Goal: Answer question/provide support

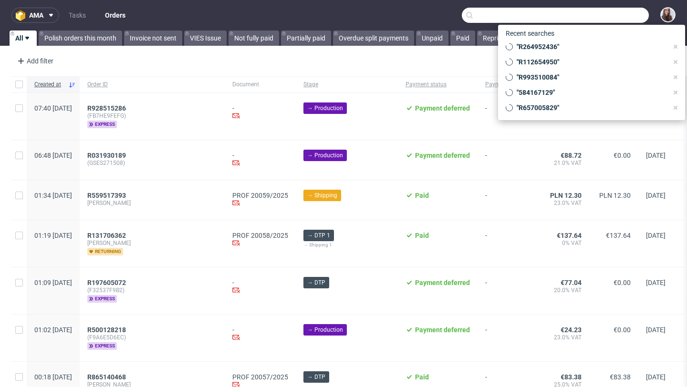
click at [610, 22] on input "text" at bounding box center [555, 15] width 187 height 15
paste input "R423643843"
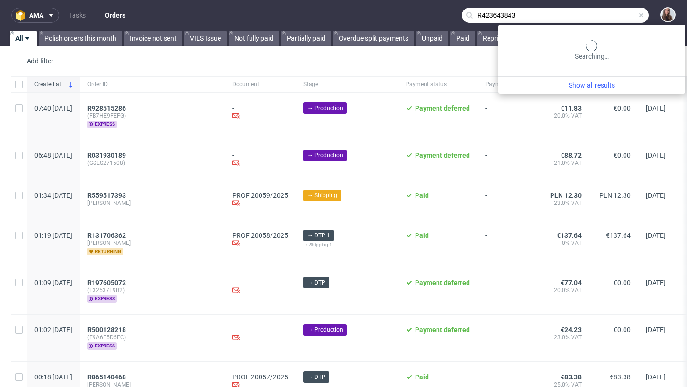
type input "R423643843"
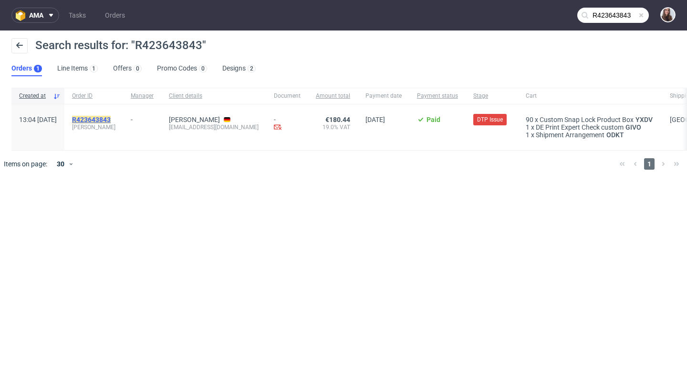
click at [111, 116] on mark "R423643843" at bounding box center [91, 120] width 39 height 8
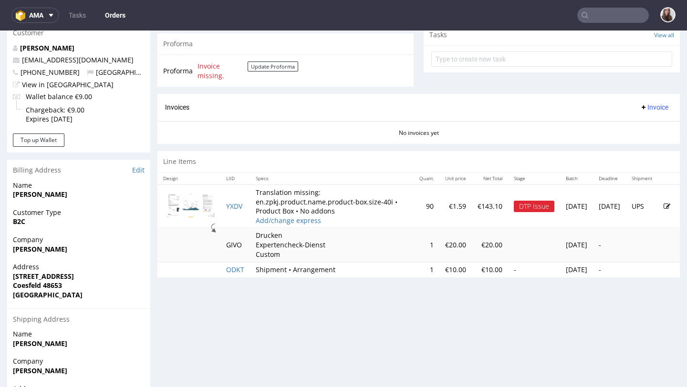
scroll to position [387, 0]
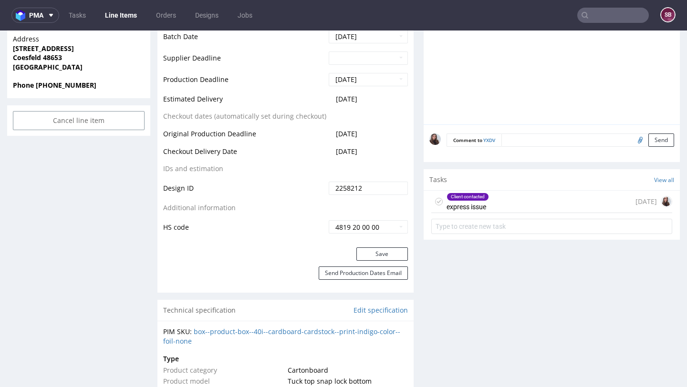
scroll to position [460, 0]
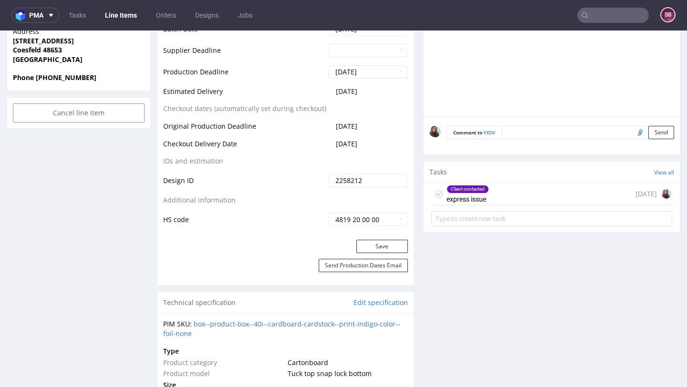
click at [542, 197] on div "Client contacted express issue 3 days ago" at bounding box center [551, 194] width 241 height 22
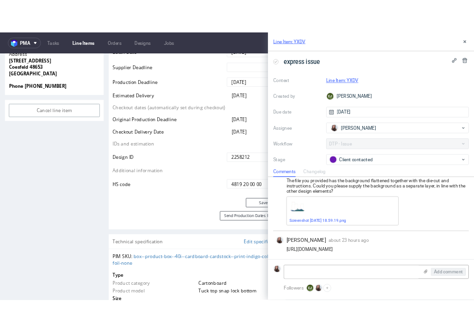
scroll to position [22, 0]
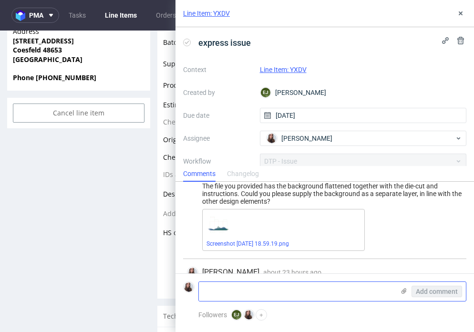
click at [401, 288] on icon at bounding box center [404, 291] width 8 height 8
click at [0, 0] on input "file" at bounding box center [0, 0] width 0 height 0
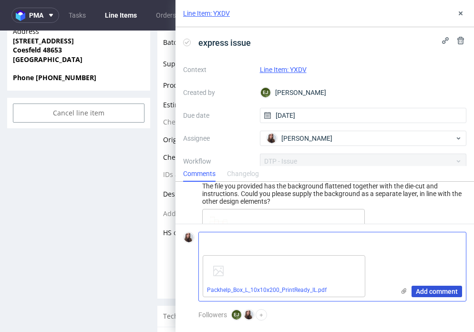
click at [438, 289] on span "Add comment" at bounding box center [437, 291] width 42 height 7
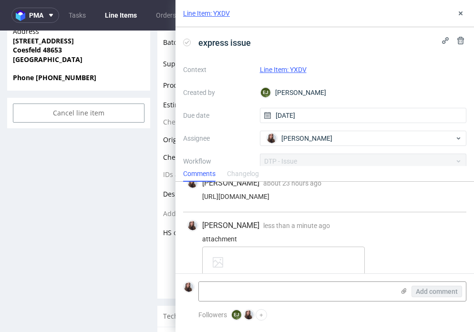
scroll to position [134, 0]
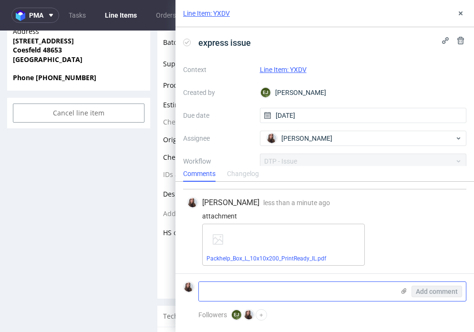
click at [296, 296] on textarea at bounding box center [297, 291] width 196 height 19
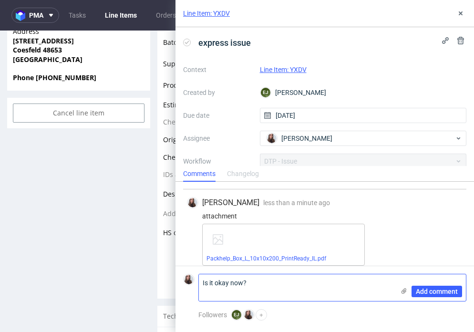
scroll to position [0, 0]
type textarea "Is it okay now?"
click at [431, 291] on span "Add comment" at bounding box center [437, 291] width 42 height 7
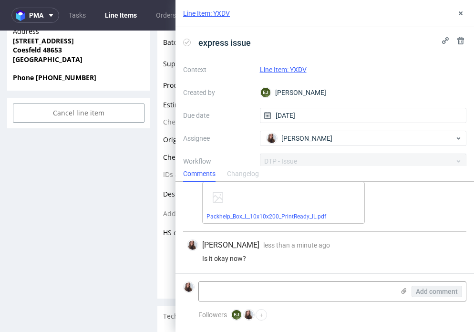
scroll to position [177, 0]
click at [295, 67] on link "Line Item: YXDV" at bounding box center [283, 70] width 47 height 8
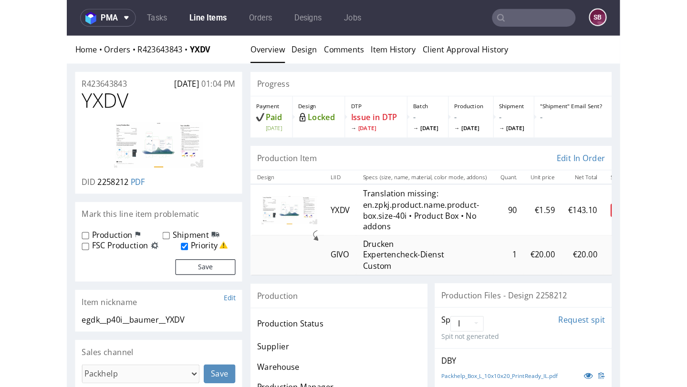
scroll to position [142, 0]
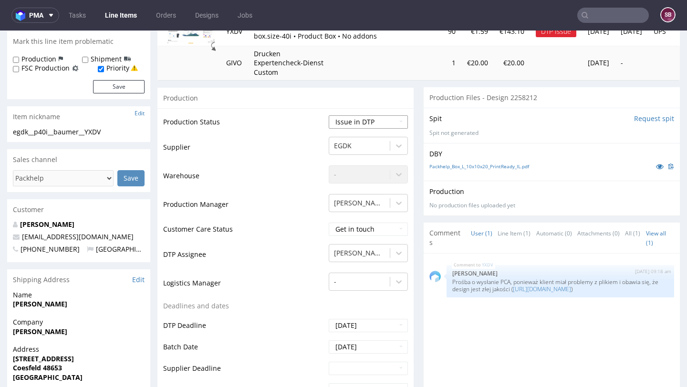
click at [338, 124] on select "Waiting for Artwork Waiting for Diecut Waiting for Mockup Waiting for DTP Waiti…" at bounding box center [368, 121] width 79 height 13
select select "back_for_dtp"
click at [329, 115] on select "Waiting for Artwork Waiting for Diecut Waiting for Mockup Waiting for DTP Waiti…" at bounding box center [368, 121] width 79 height 13
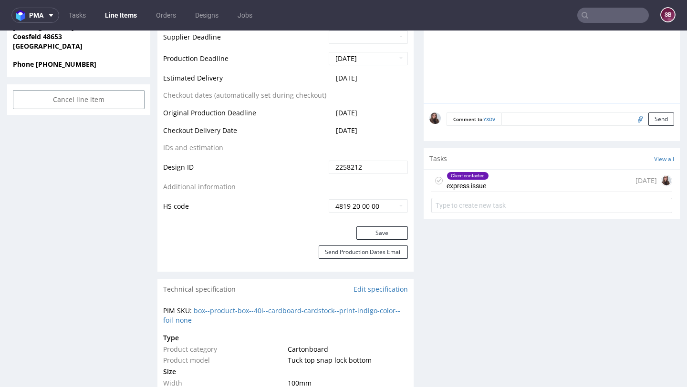
scroll to position [475, 0]
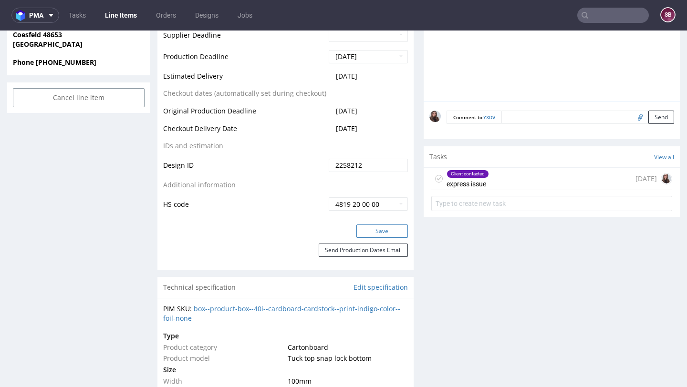
click at [380, 232] on button "Save" at bounding box center [382, 231] width 52 height 13
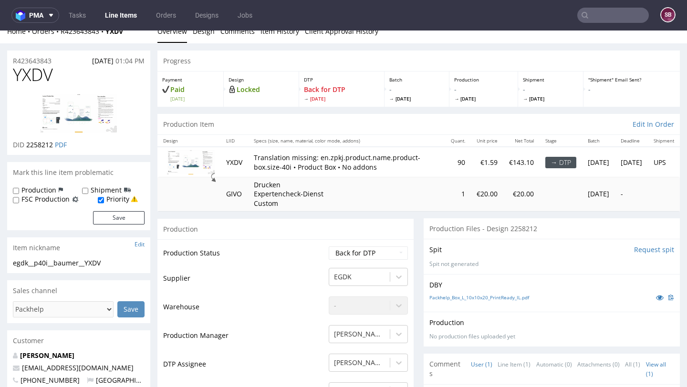
scroll to position [0, 0]
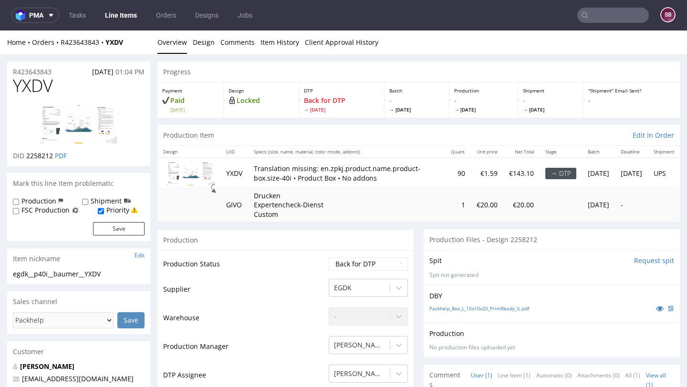
click at [474, 17] on input "text" at bounding box center [613, 15] width 72 height 15
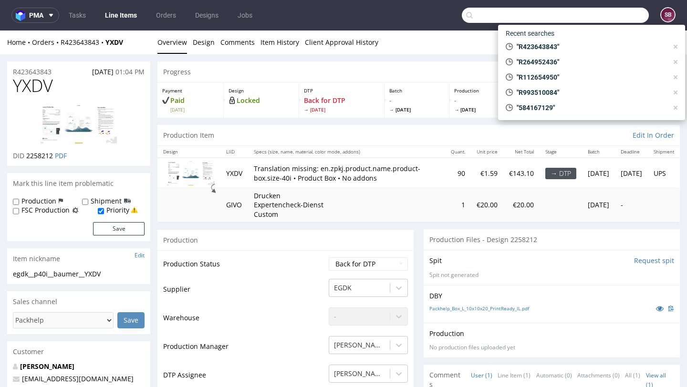
paste input "R388212662"
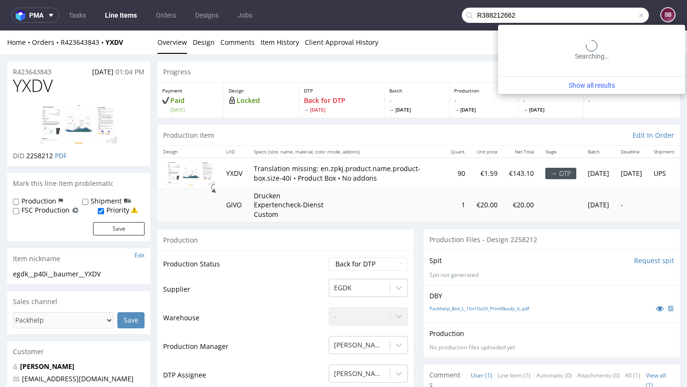
type input "R388212662"
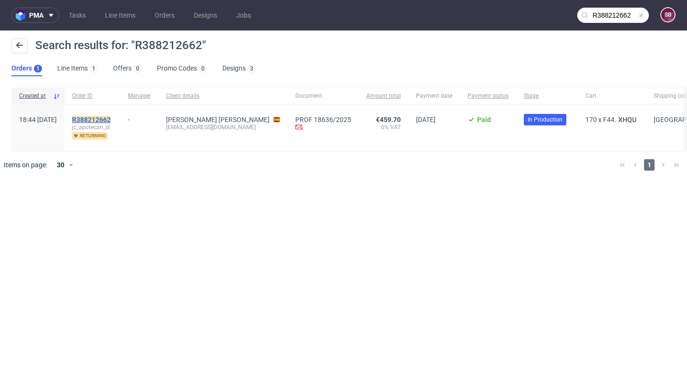
click at [111, 117] on mark "R388212662" at bounding box center [91, 120] width 39 height 8
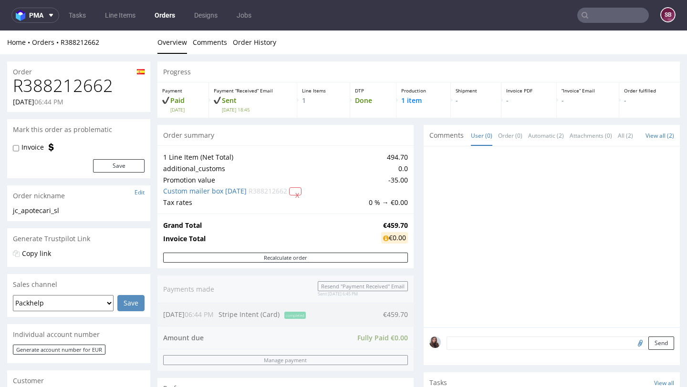
scroll to position [334, 0]
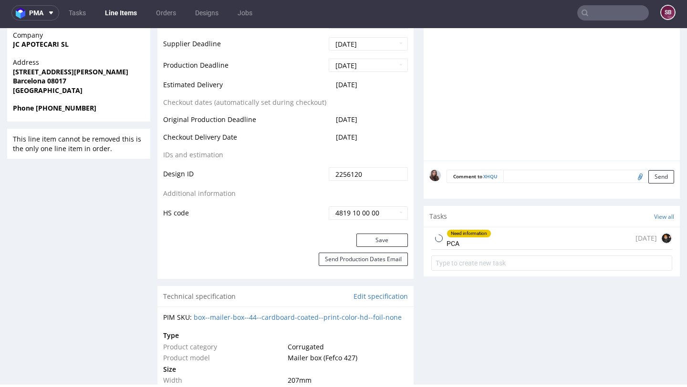
scroll to position [427, 0]
click at [474, 239] on div "Need information PCA" at bounding box center [468, 238] width 45 height 22
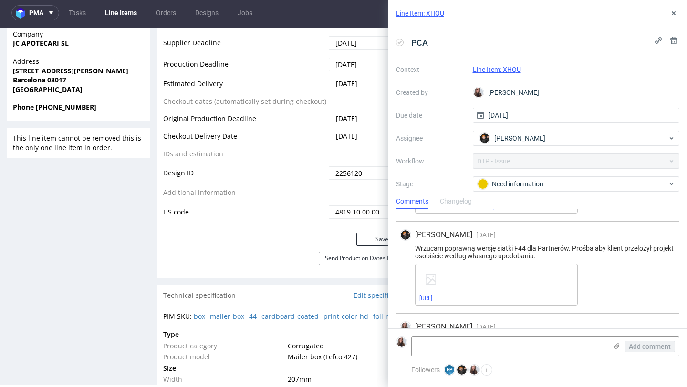
scroll to position [283, 0]
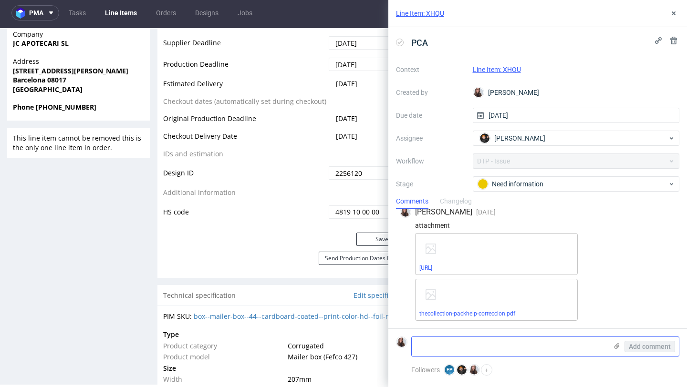
click at [453, 331] on textarea at bounding box center [510, 346] width 196 height 19
type textarea "Is it okay now?"
click at [474, 331] on span "Add comment" at bounding box center [650, 346] width 42 height 7
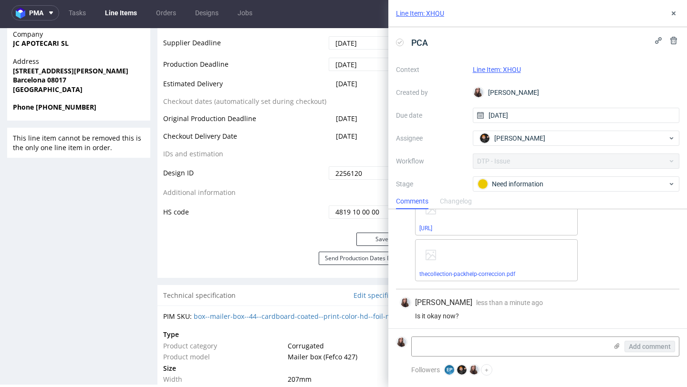
scroll to position [325, 0]
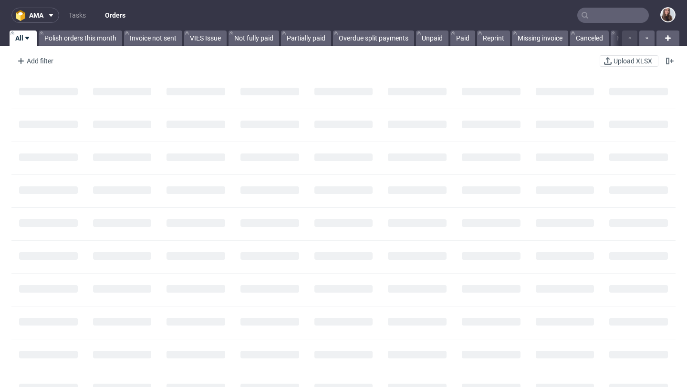
click at [596, 17] on input "text" at bounding box center [613, 15] width 72 height 15
paste input "R388212662"
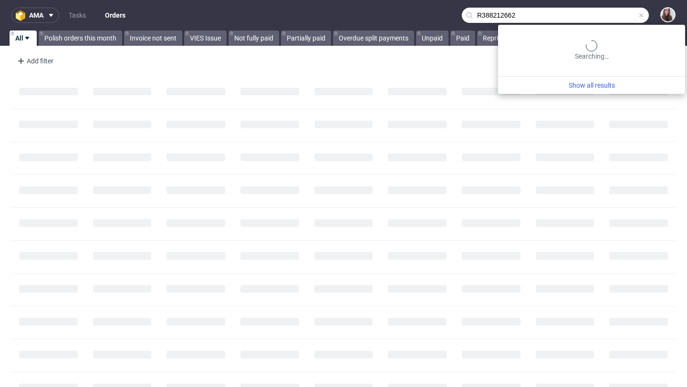
type input "R388212662"
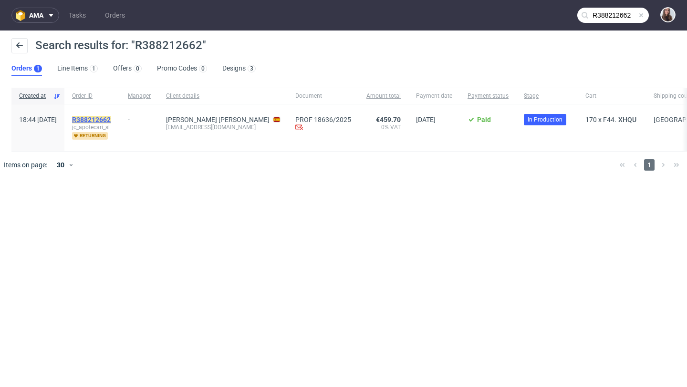
click at [111, 120] on mark "R388212662" at bounding box center [91, 120] width 39 height 8
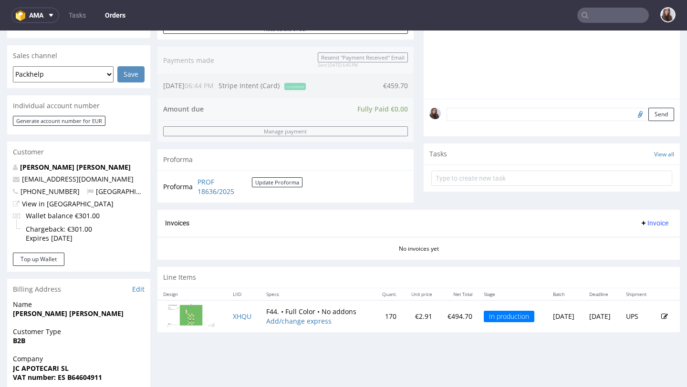
scroll to position [238, 0]
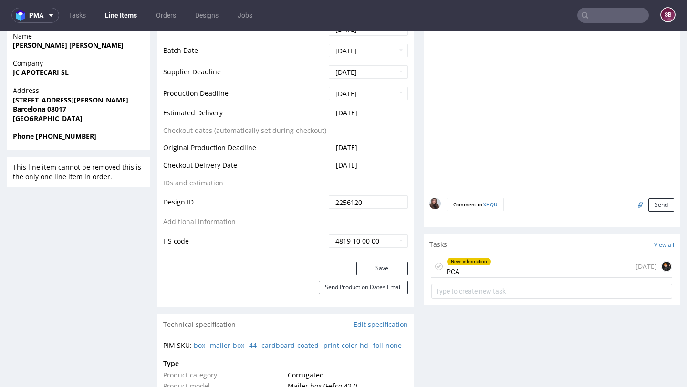
scroll to position [401, 0]
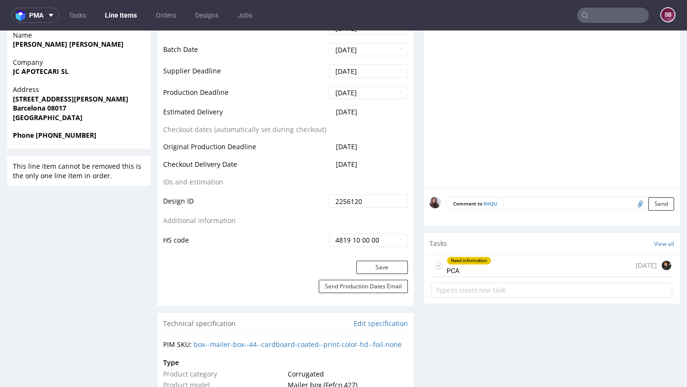
click at [495, 265] on div "Need information PCA 9 days ago" at bounding box center [551, 266] width 241 height 22
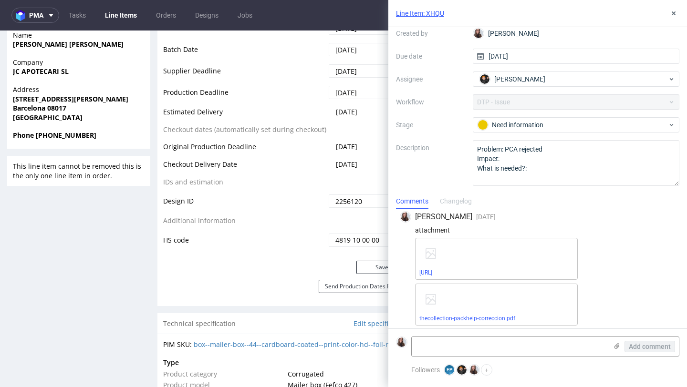
scroll to position [325, 0]
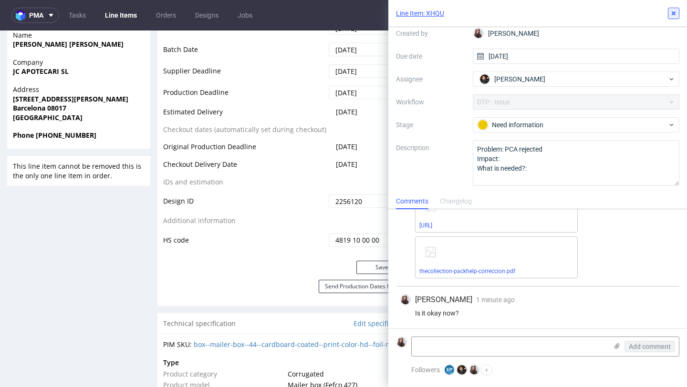
click at [675, 11] on icon at bounding box center [674, 14] width 8 height 8
